Goal: Use online tool/utility: Utilize a website feature to perform a specific function

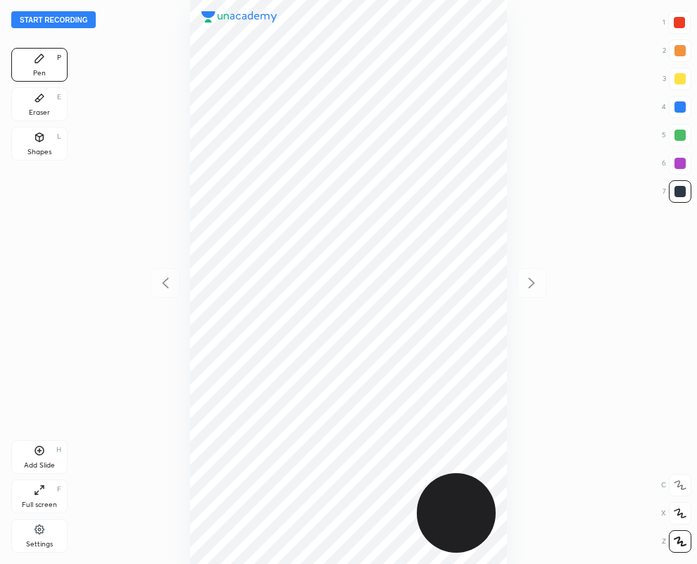
scroll to position [564, 472]
click at [35, 101] on icon at bounding box center [39, 97] width 11 height 11
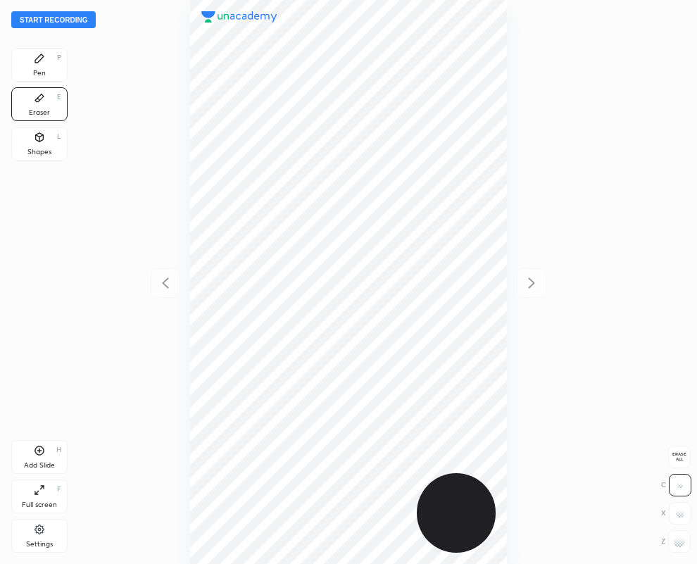
click at [680, 548] on div at bounding box center [680, 541] width 23 height 23
click at [44, 62] on div "Pen P" at bounding box center [39, 65] width 56 height 34
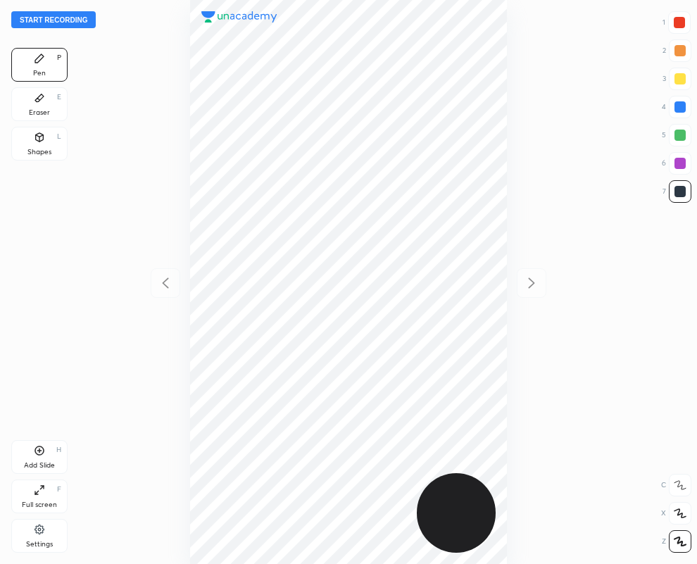
drag, startPoint x: 683, startPoint y: 23, endPoint x: 657, endPoint y: 35, distance: 28.4
click at [683, 23] on div at bounding box center [679, 22] width 11 height 11
click at [683, 189] on div at bounding box center [680, 191] width 11 height 11
drag, startPoint x: 684, startPoint y: 18, endPoint x: 640, endPoint y: 30, distance: 45.3
click at [681, 18] on div at bounding box center [680, 22] width 23 height 23
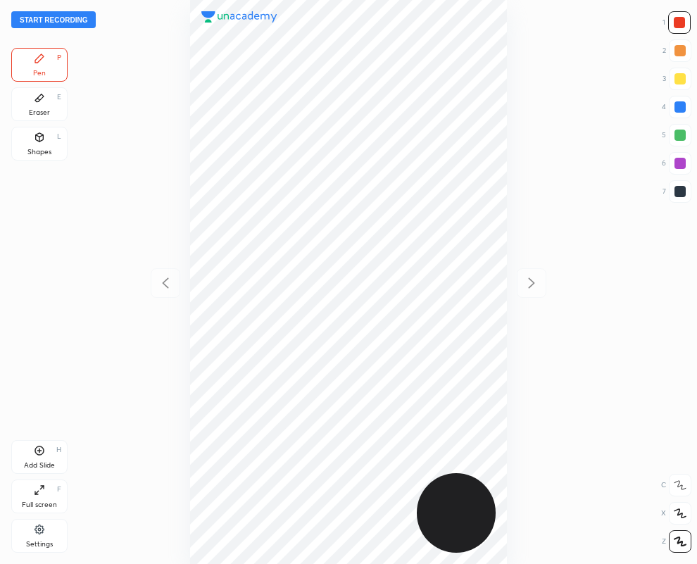
drag, startPoint x: 35, startPoint y: 103, endPoint x: 696, endPoint y: 533, distance: 788.3
click at [46, 111] on div "Eraser E" at bounding box center [39, 104] width 56 height 34
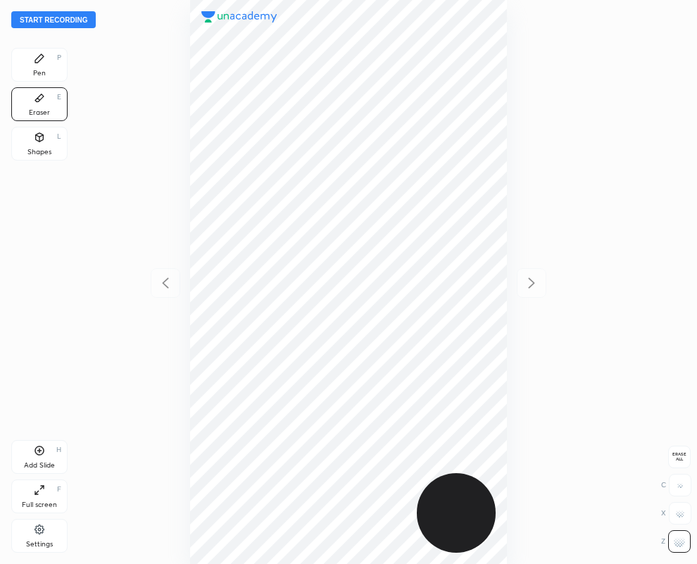
click at [50, 58] on div "Pen P" at bounding box center [39, 65] width 56 height 34
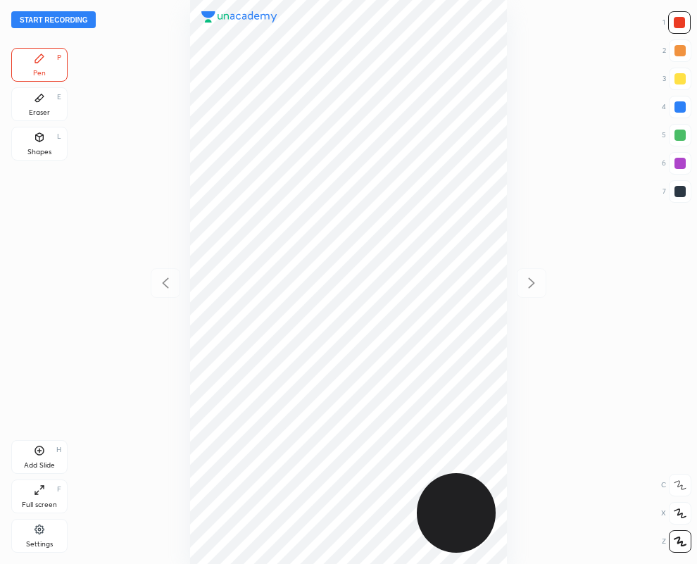
click at [41, 103] on icon at bounding box center [39, 97] width 11 height 11
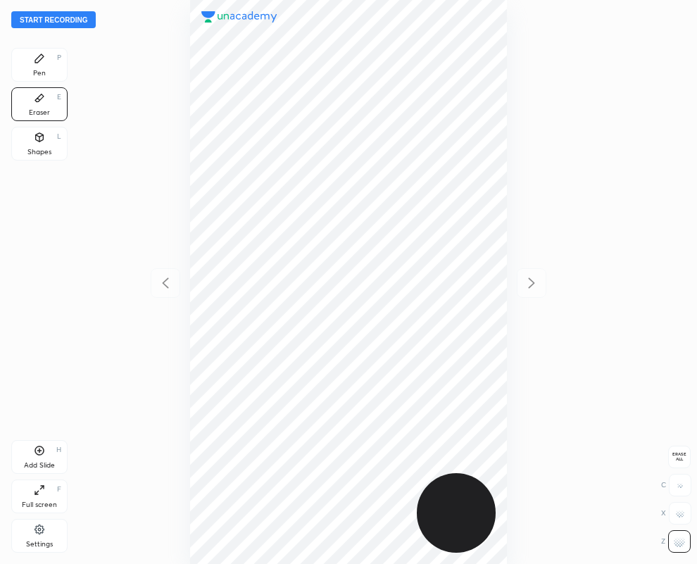
click at [40, 68] on div "Pen P" at bounding box center [39, 65] width 56 height 34
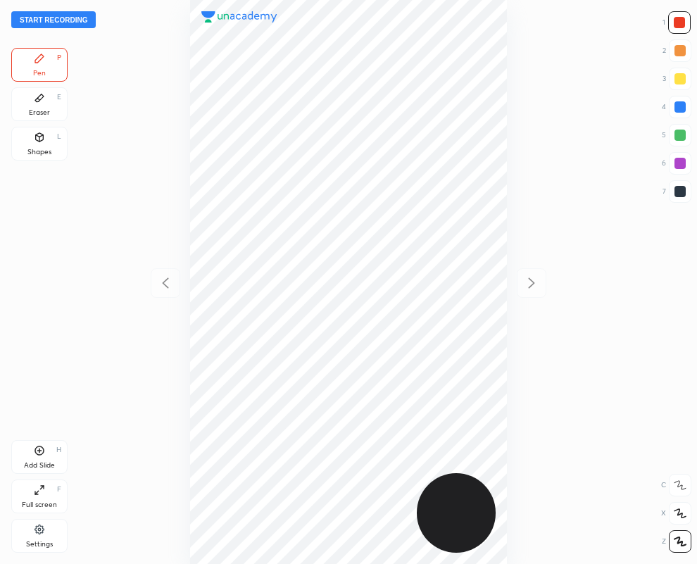
drag, startPoint x: 685, startPoint y: 192, endPoint x: 620, endPoint y: 219, distance: 71.0
click at [683, 192] on div at bounding box center [680, 191] width 11 height 11
click at [682, 23] on div at bounding box center [679, 22] width 11 height 11
drag, startPoint x: 680, startPoint y: 100, endPoint x: 566, endPoint y: 176, distance: 137.2
click at [681, 101] on div at bounding box center [680, 107] width 23 height 23
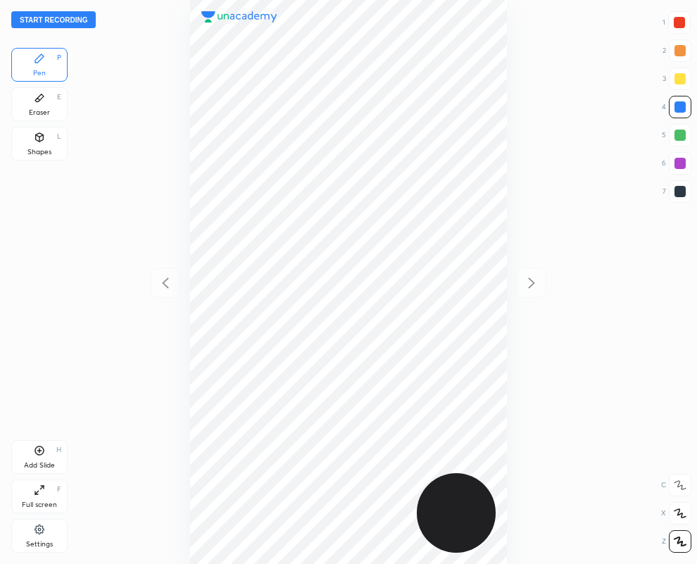
drag, startPoint x: 682, startPoint y: 190, endPoint x: 584, endPoint y: 227, distance: 104.6
click at [681, 191] on div at bounding box center [680, 191] width 11 height 11
click at [61, 19] on button "Start recording" at bounding box center [53, 19] width 85 height 17
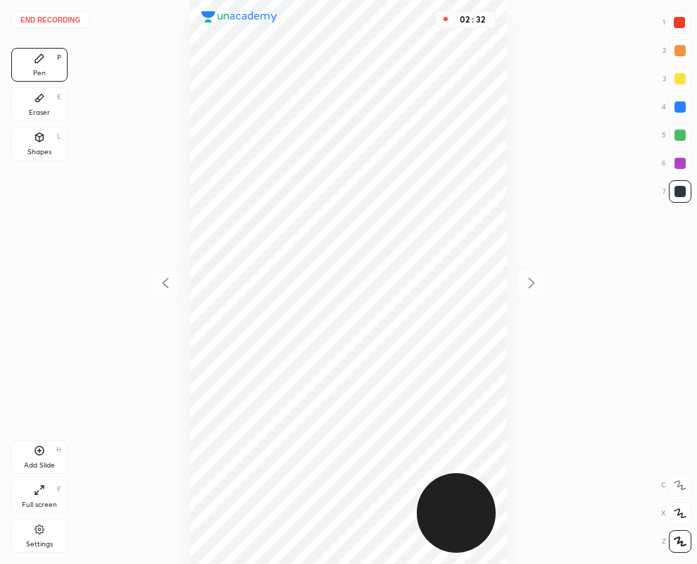
click at [51, 15] on button "End recording" at bounding box center [50, 19] width 78 height 17
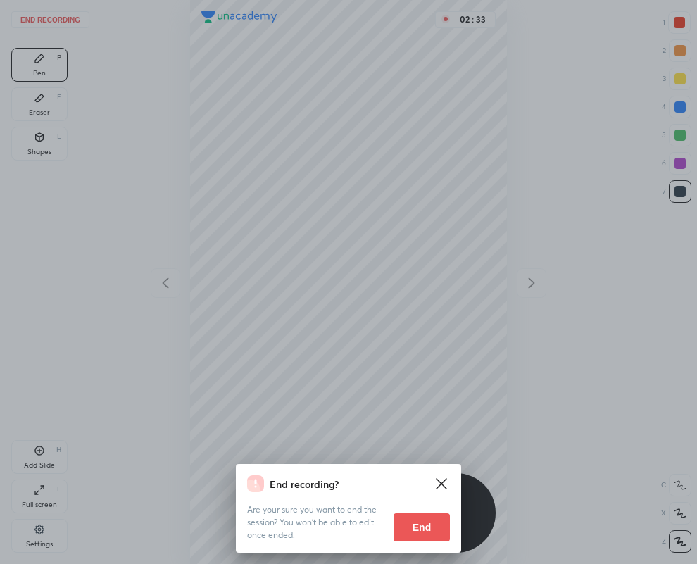
click at [419, 520] on button "End" at bounding box center [422, 528] width 56 height 28
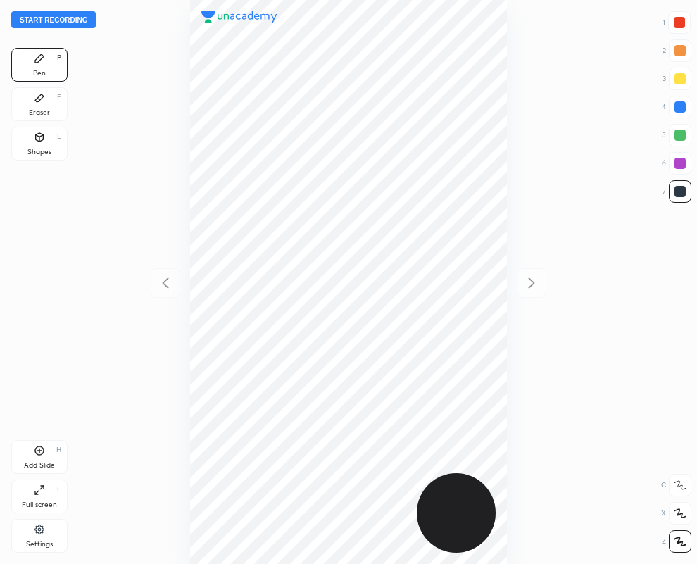
scroll to position [564, 472]
